Goal: Find specific page/section: Find specific page/section

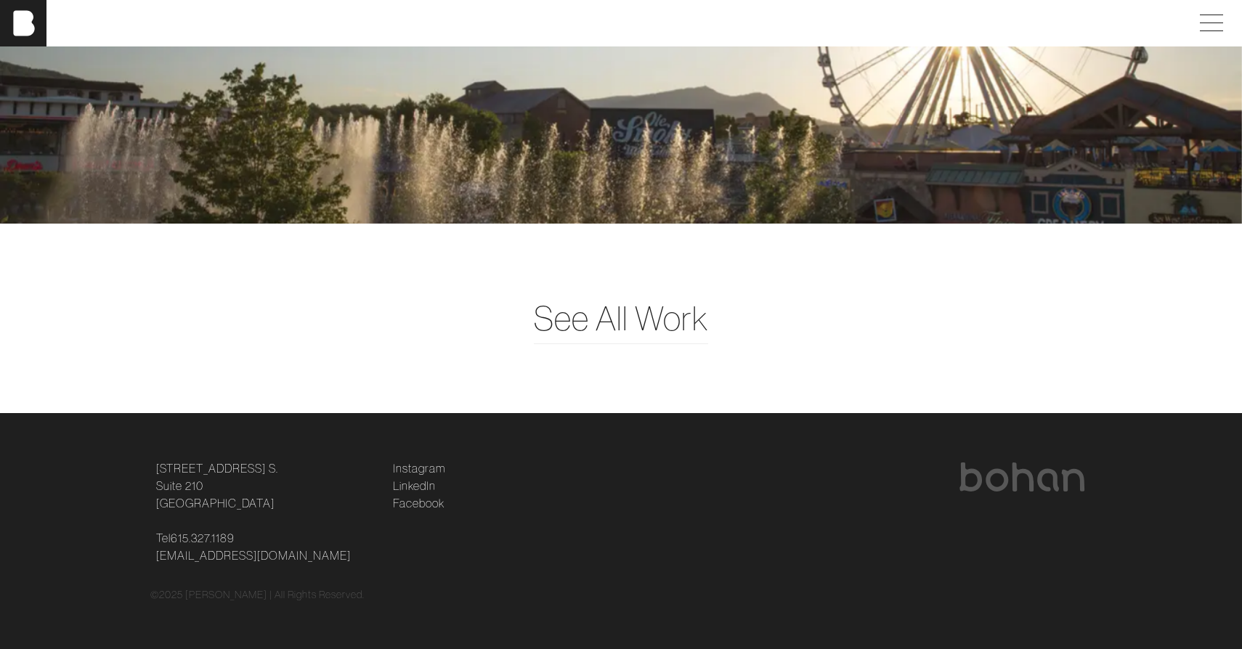
scroll to position [3791, 0]
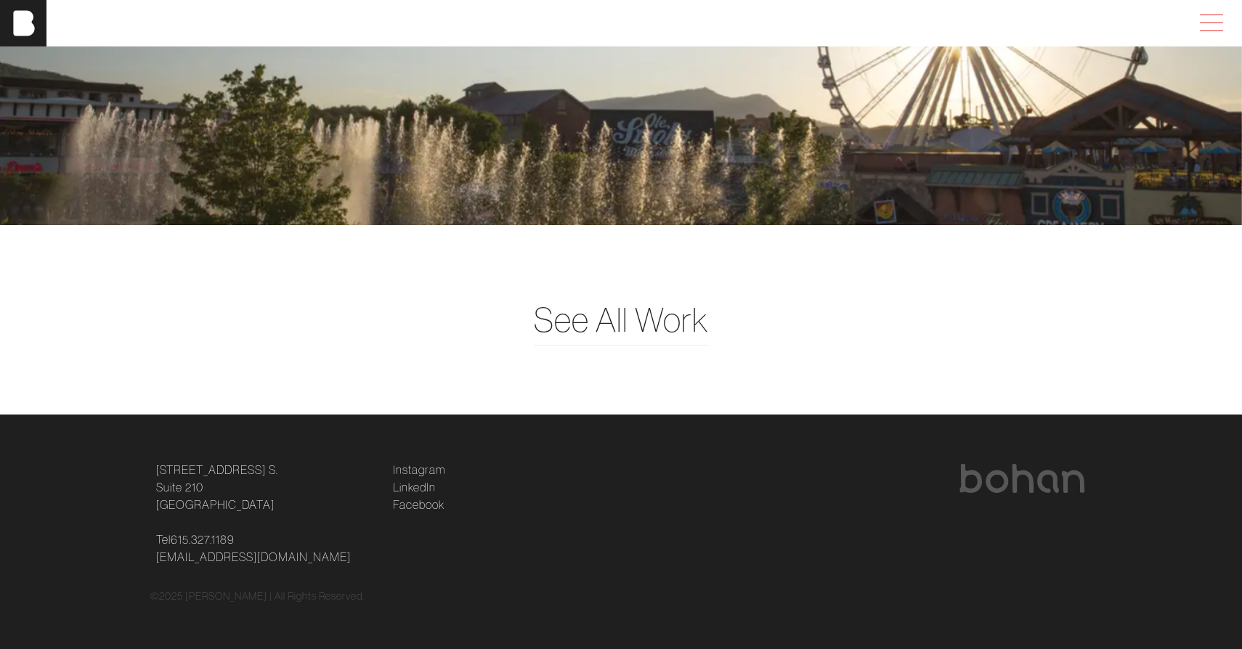
click at [1226, 25] on div at bounding box center [1212, 23] width 41 height 26
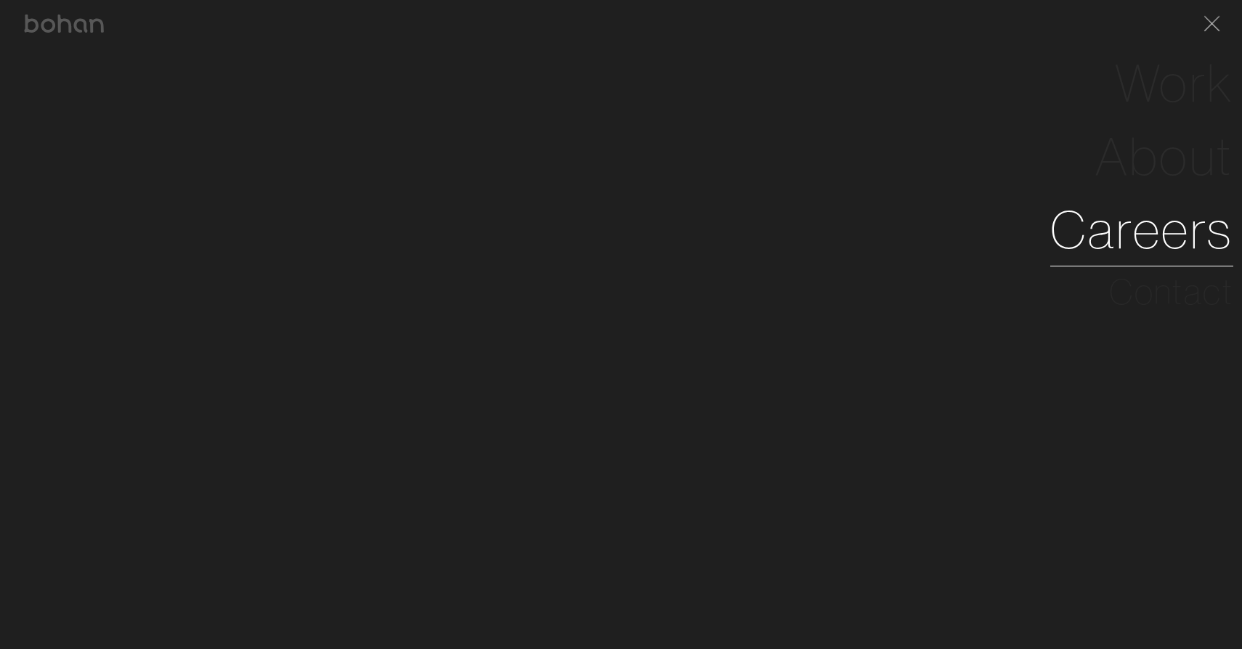
click at [1144, 238] on link "Careers" at bounding box center [1141, 229] width 183 height 73
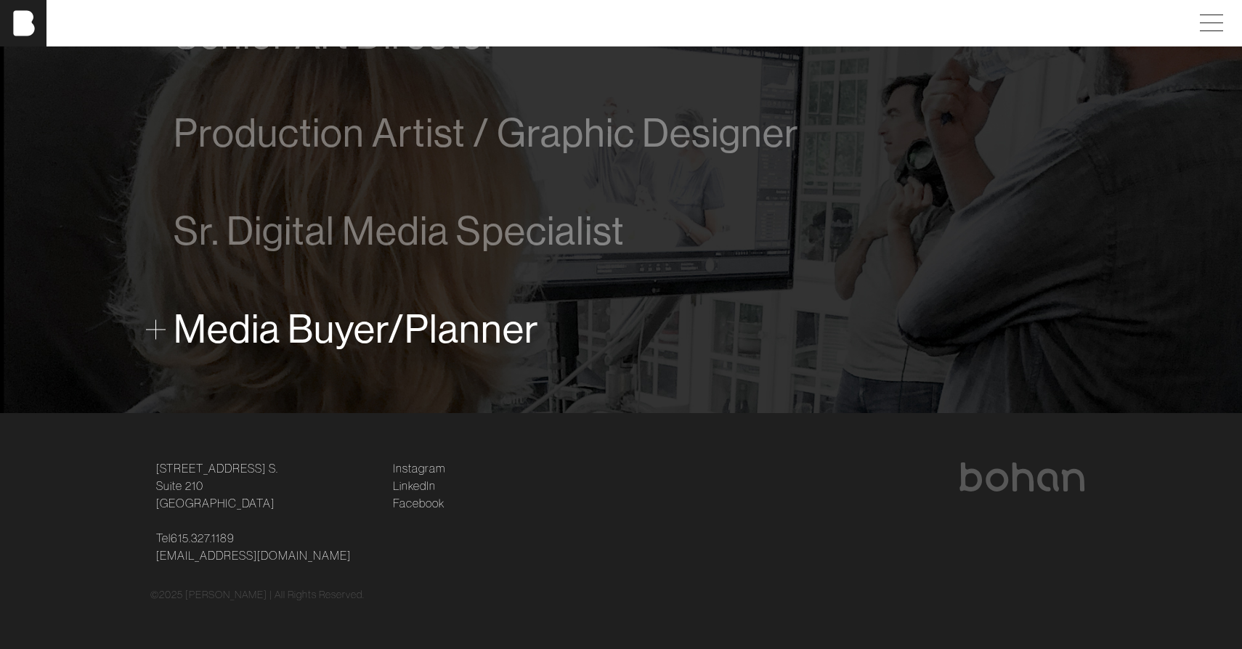
scroll to position [1084, 0]
click at [412, 338] on span "Media Buyer/Planner" at bounding box center [356, 330] width 365 height 44
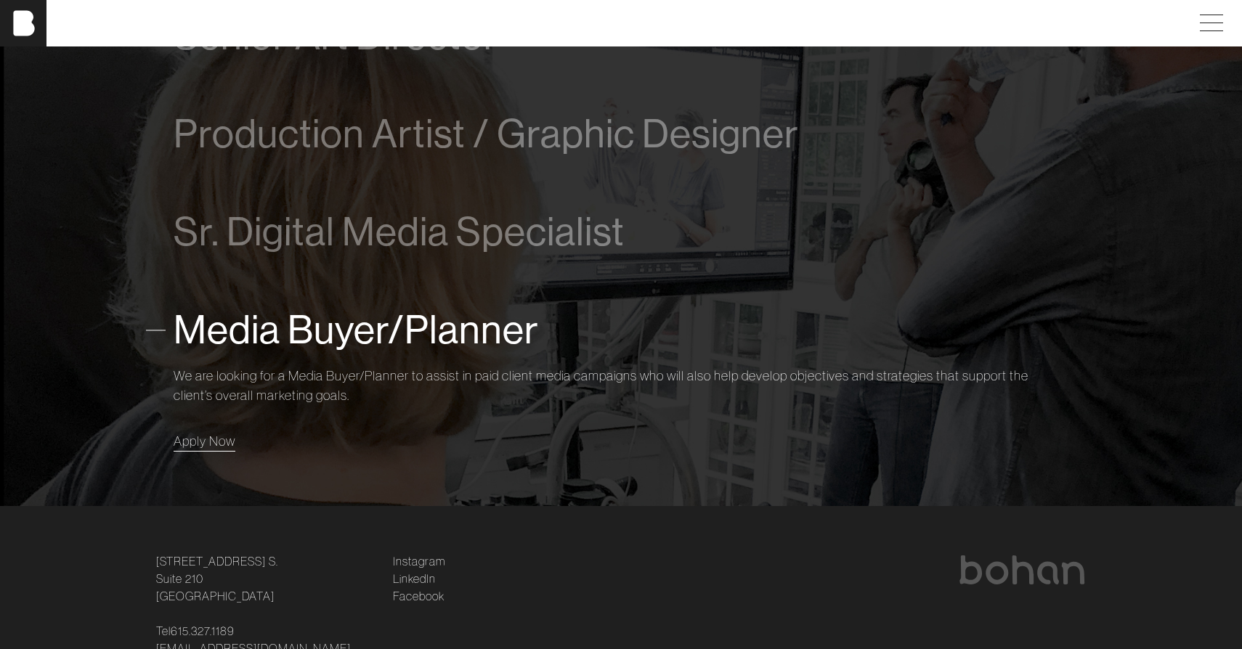
click at [206, 441] on span "Apply Now" at bounding box center [205, 441] width 62 height 17
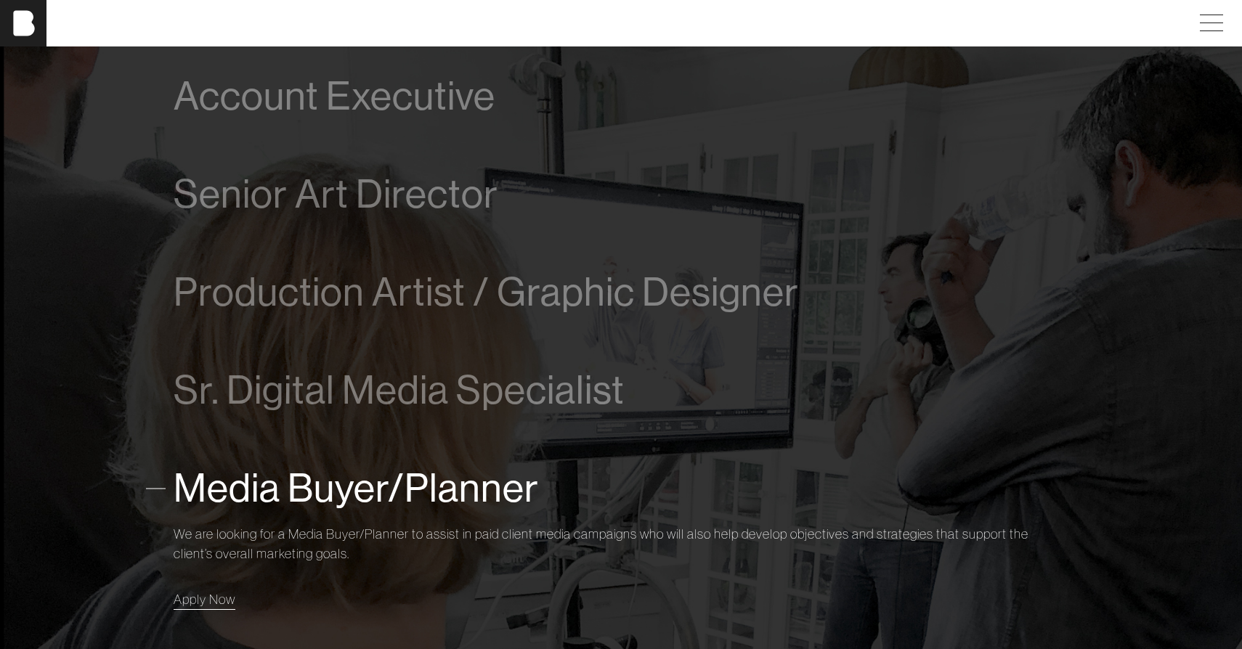
scroll to position [926, 0]
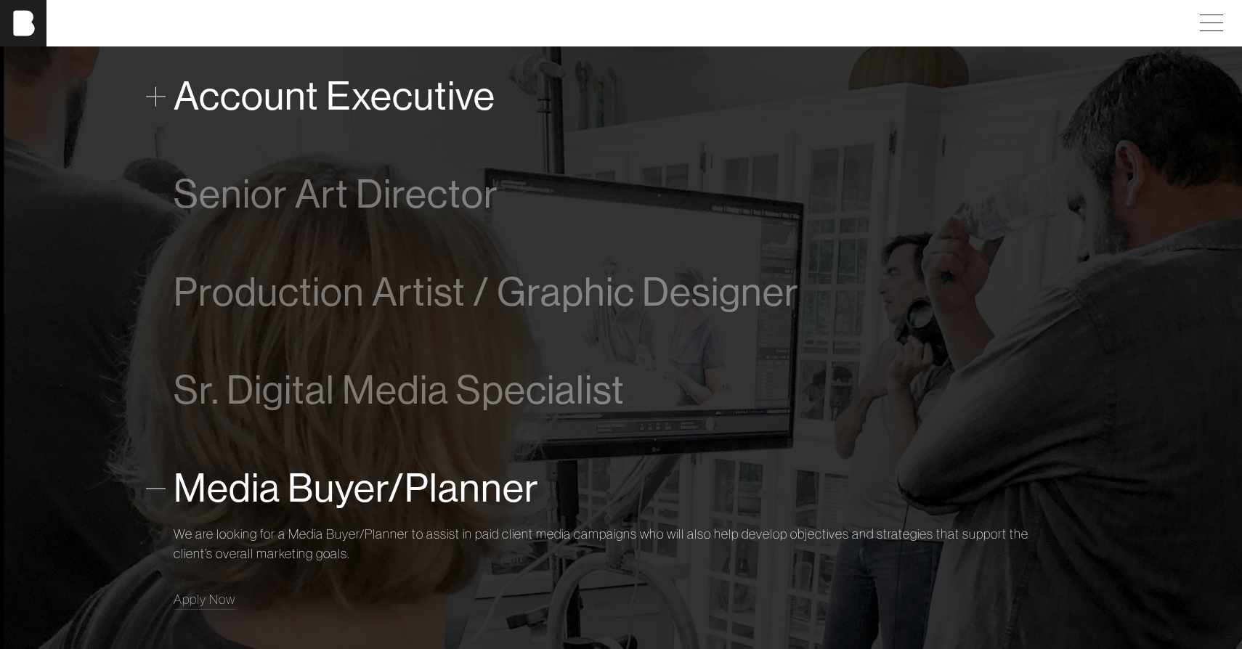
click at [440, 112] on span "Account Executive" at bounding box center [335, 96] width 322 height 44
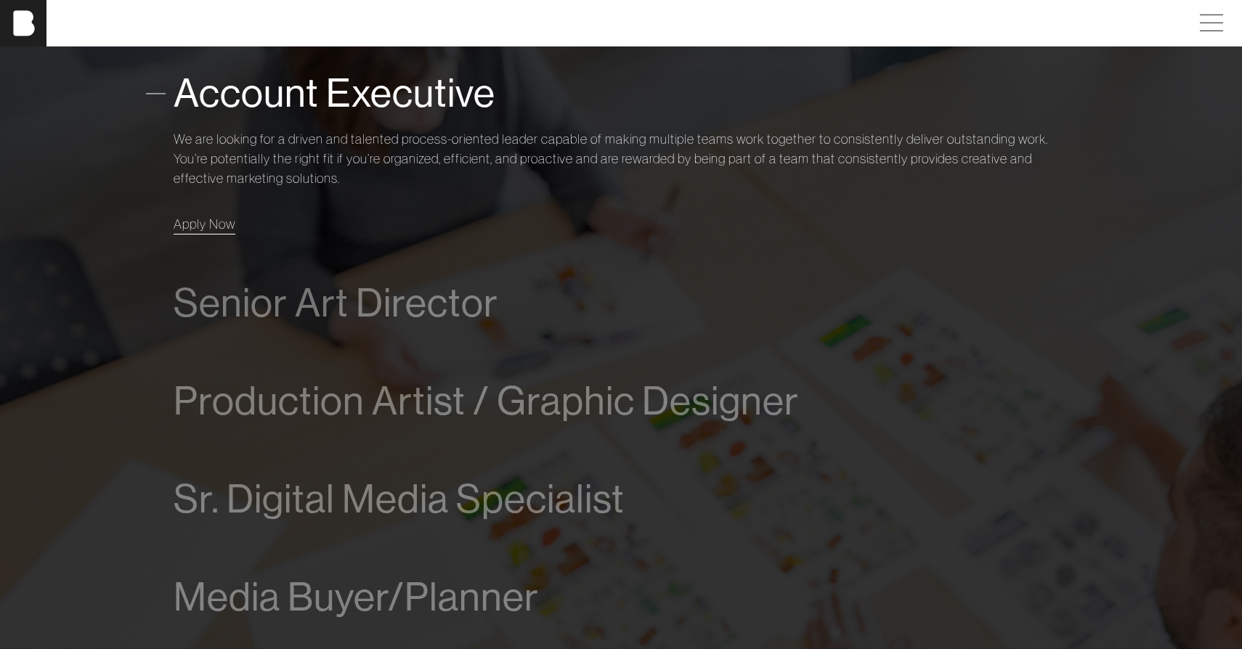
click at [220, 216] on span "Apply Now" at bounding box center [205, 224] width 62 height 17
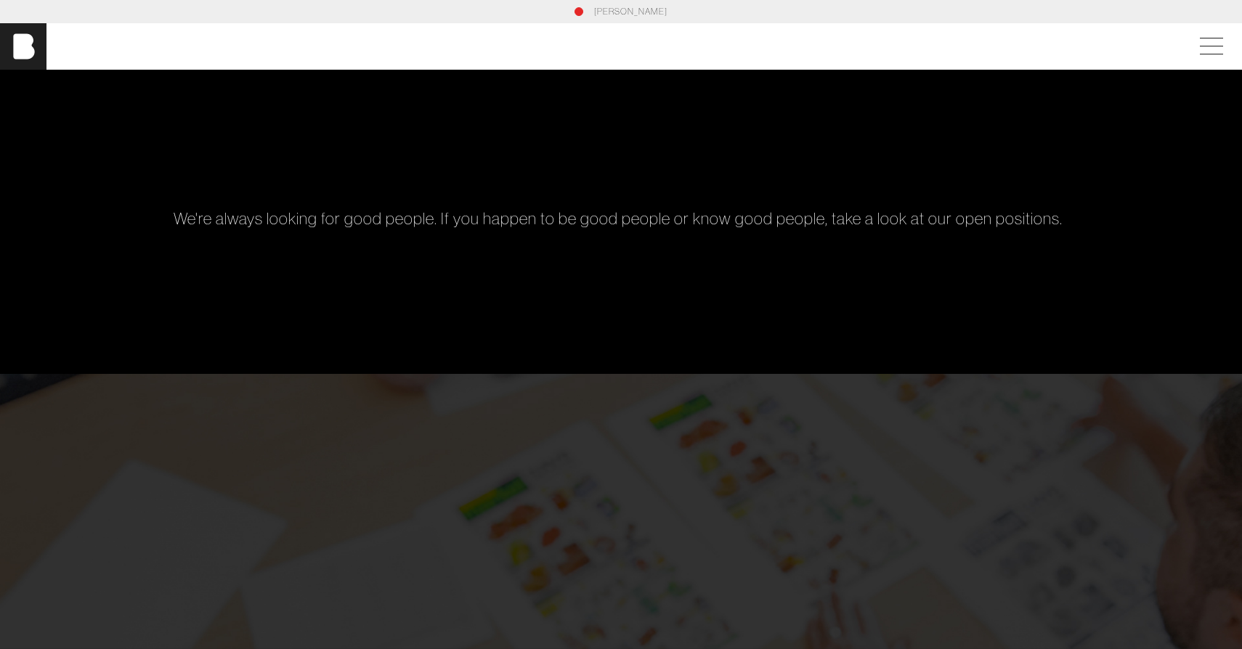
scroll to position [0, 0]
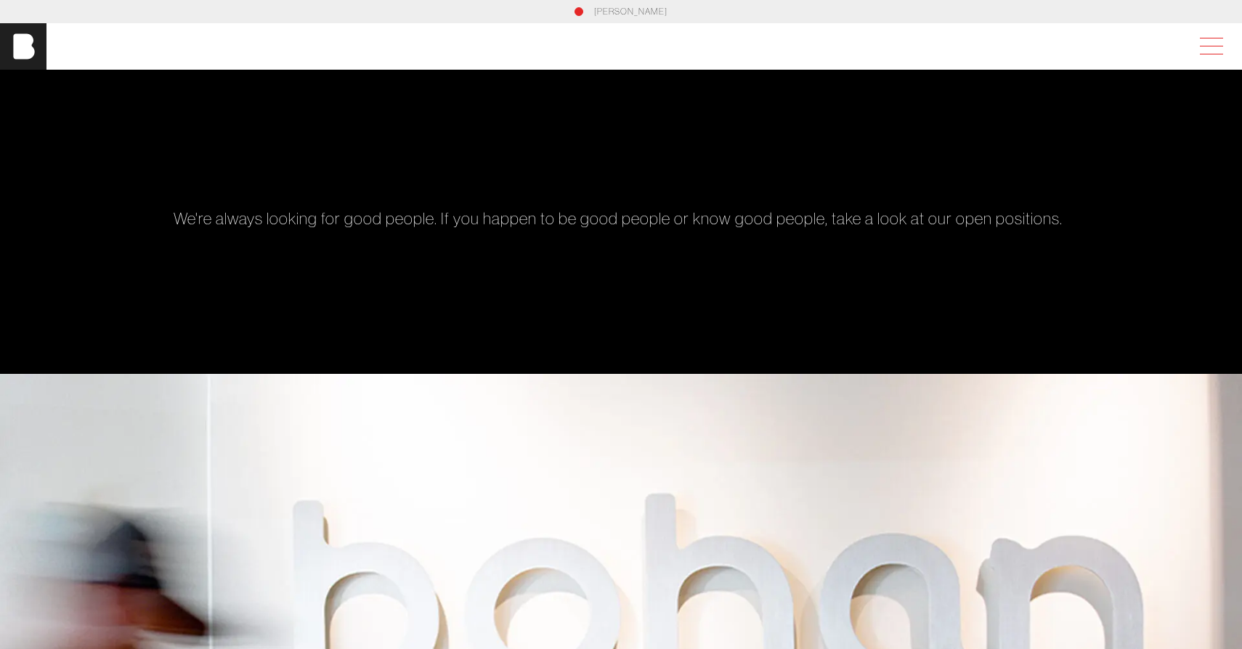
click at [1223, 51] on span at bounding box center [1208, 46] width 33 height 26
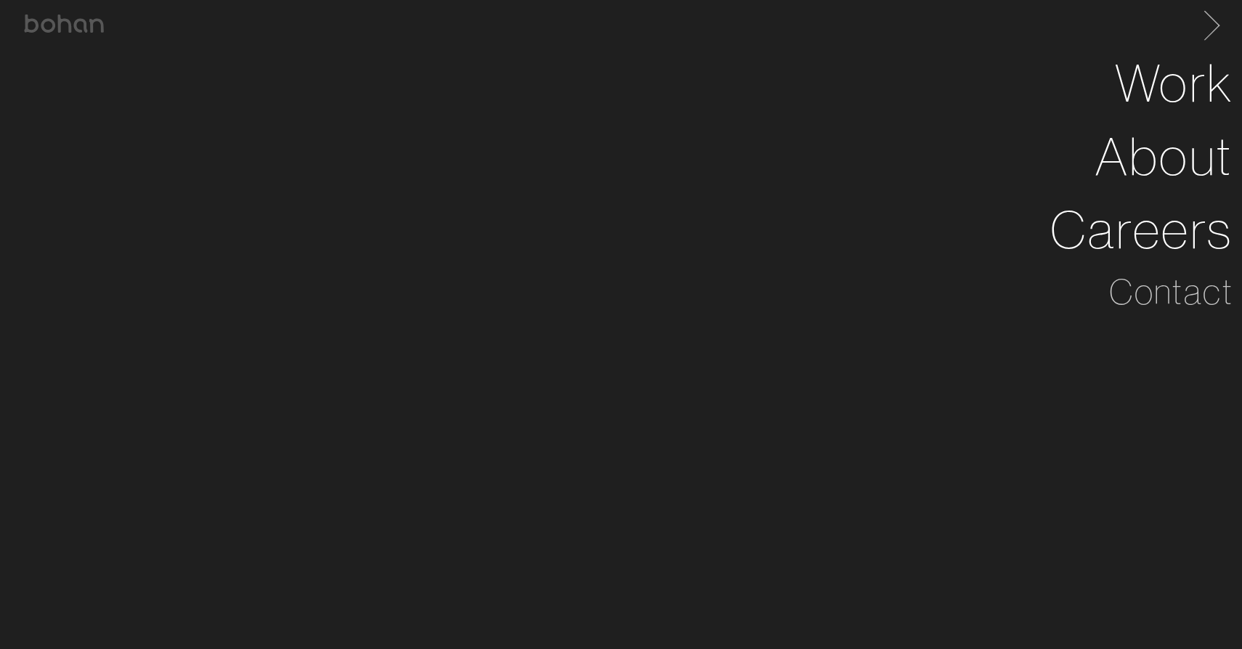
click at [1211, 29] on span at bounding box center [1209, 23] width 30 height 23
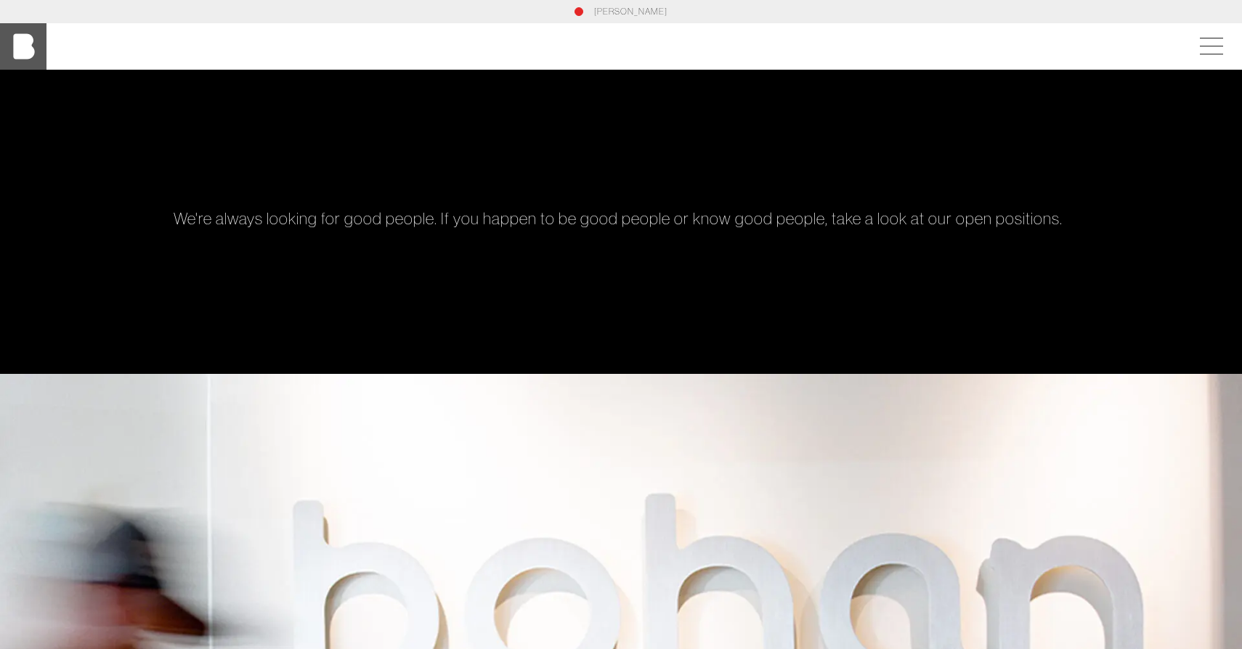
click at [31, 44] on img at bounding box center [23, 46] width 46 height 46
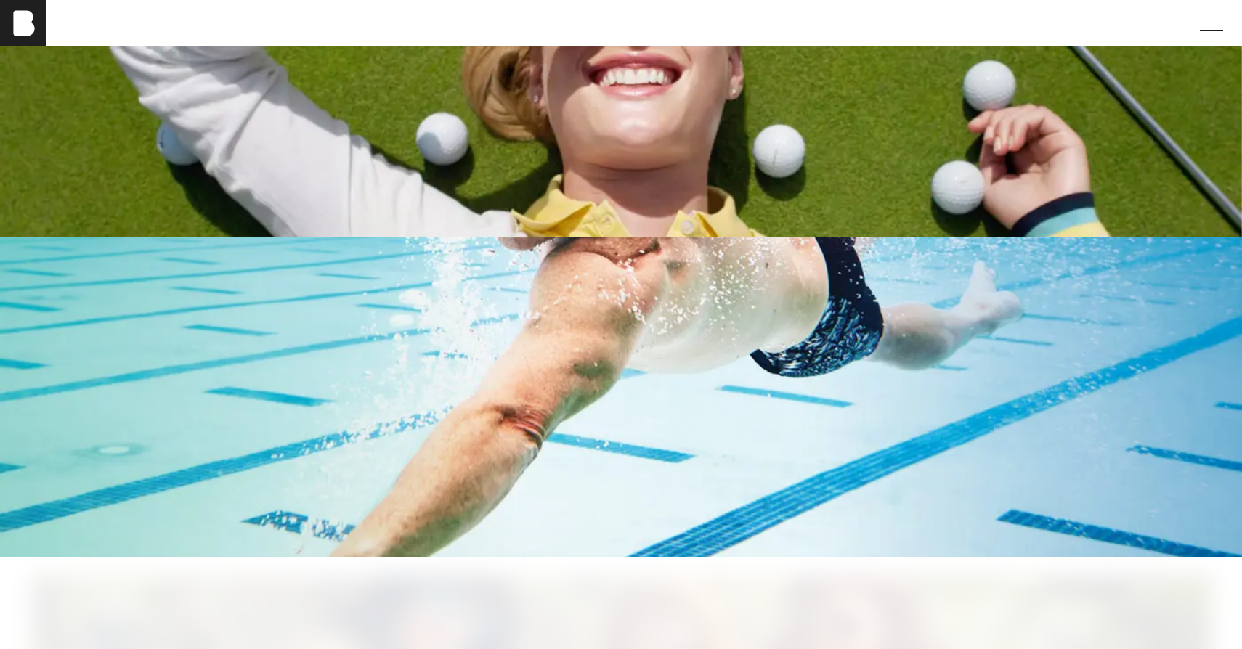
scroll to position [2849, 0]
